Goal: Information Seeking & Learning: Learn about a topic

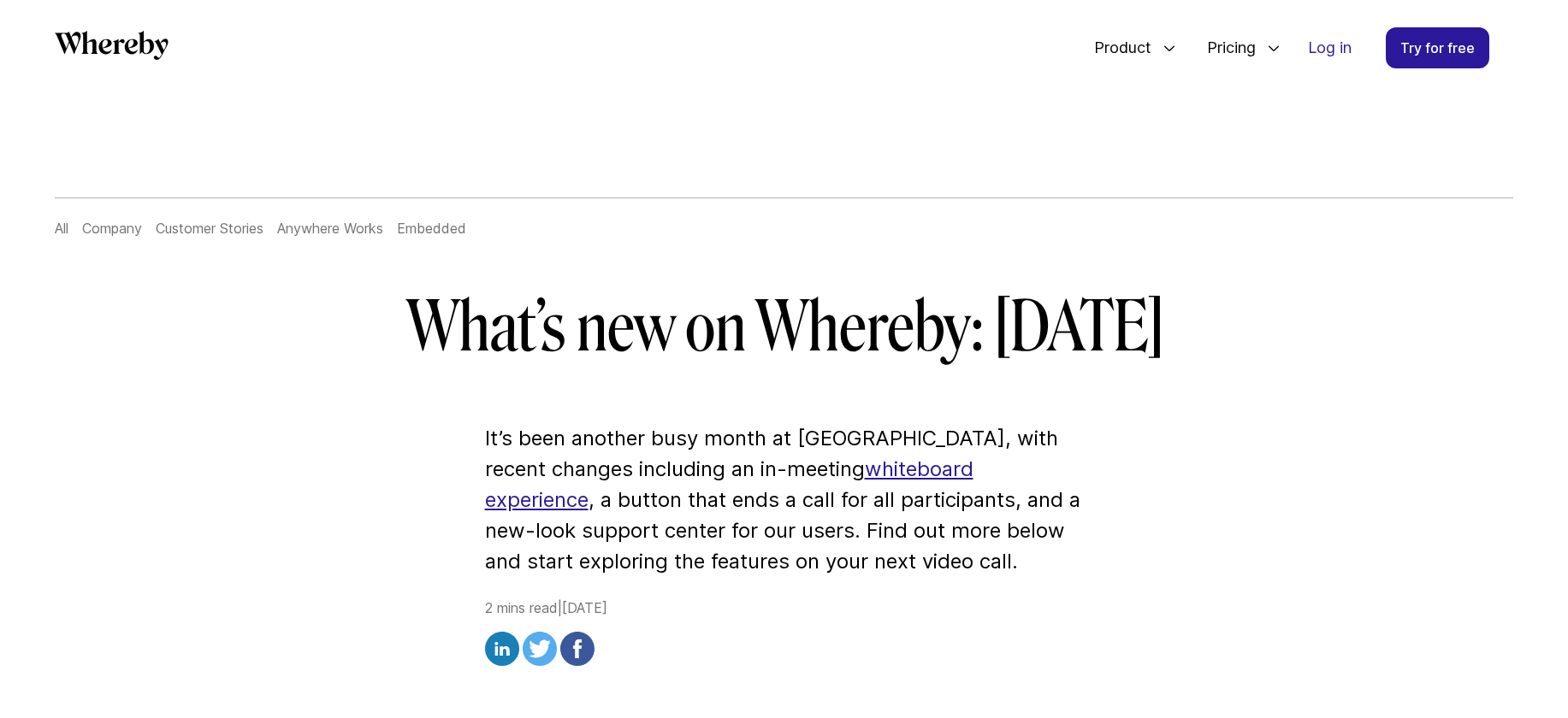
scroll to position [2, 0]
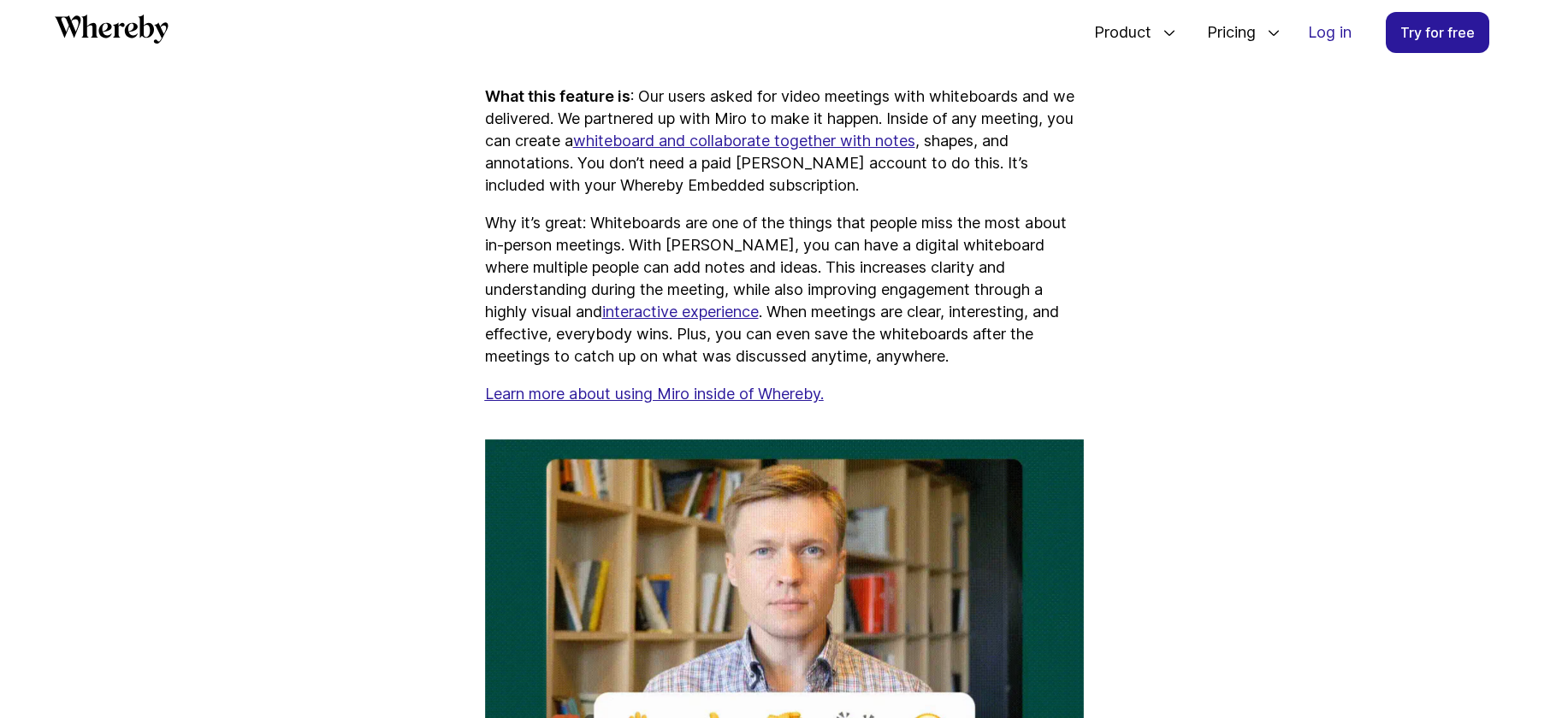
scroll to position [5847, 0]
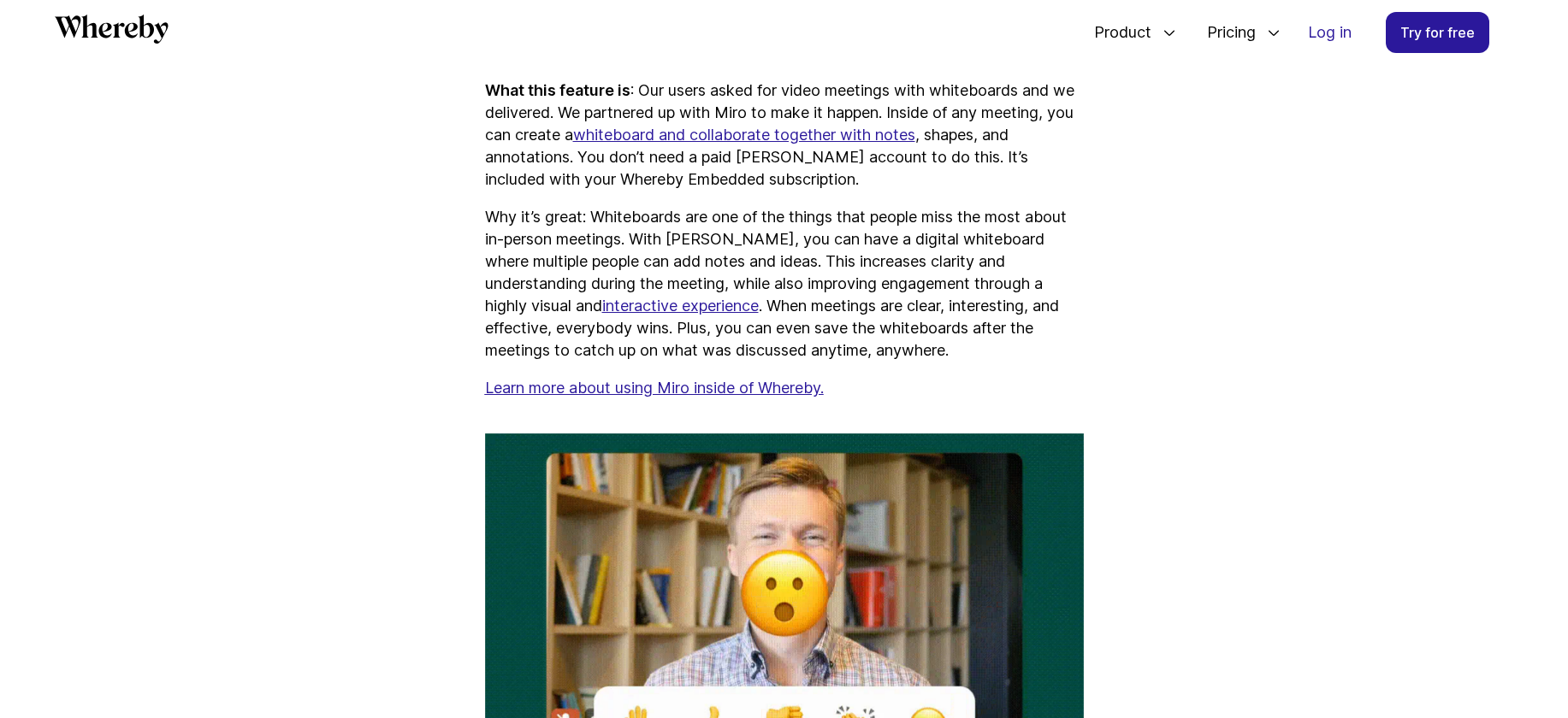
drag, startPoint x: 723, startPoint y: 457, endPoint x: 653, endPoint y: 473, distance: 71.8
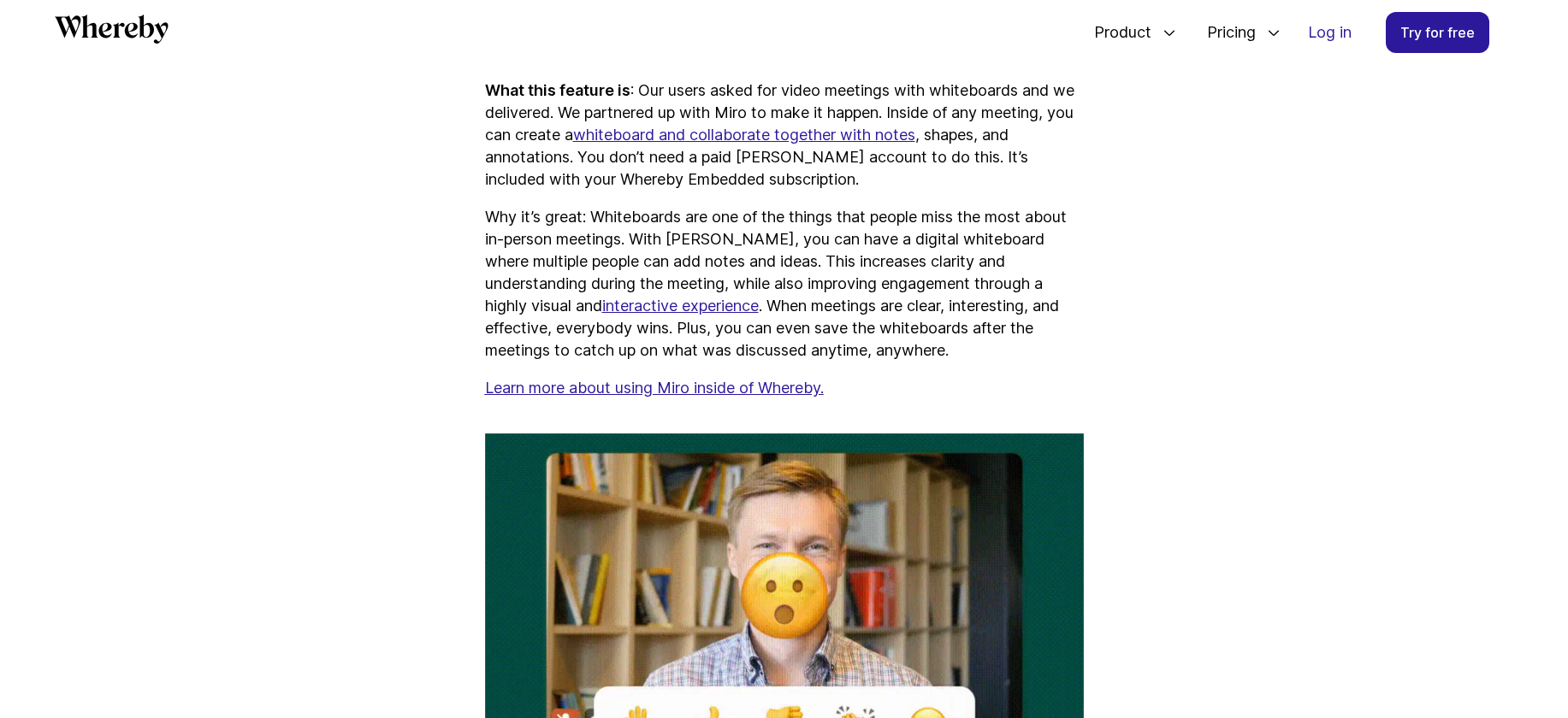
click at [723, 397] on u "Learn more about using Miro inside of Whereby." at bounding box center [654, 388] width 339 height 18
